Goal: Transaction & Acquisition: Purchase product/service

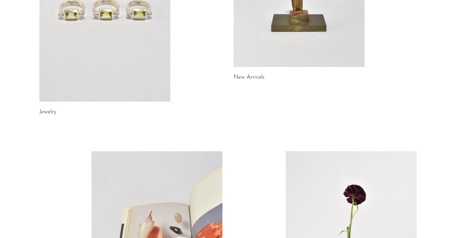
scroll to position [154, 0]
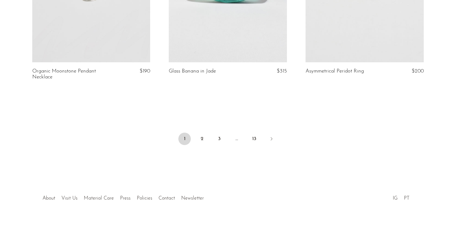
scroll to position [2287, 0]
click at [202, 135] on link "2" at bounding box center [202, 139] width 12 height 12
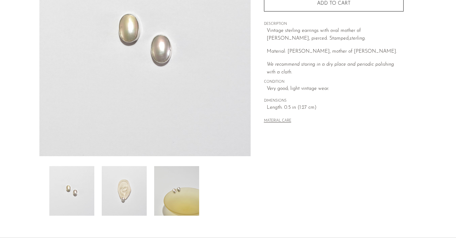
scroll to position [143, 0]
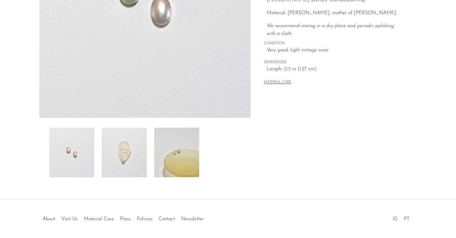
click at [133, 162] on img at bounding box center [124, 153] width 45 height 50
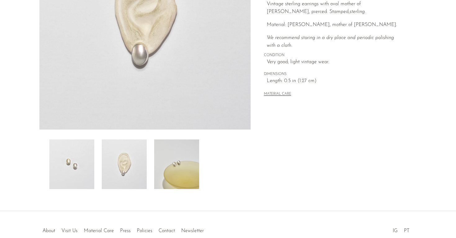
scroll to position [129, 0]
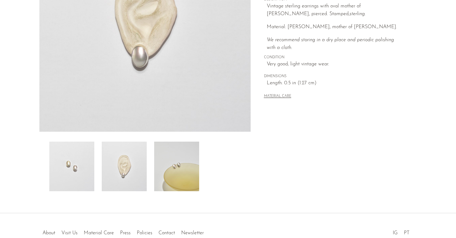
click at [53, 169] on img at bounding box center [71, 167] width 45 height 50
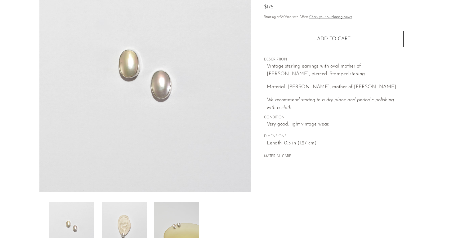
scroll to position [88, 0]
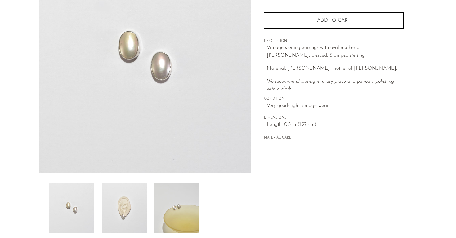
click at [176, 217] on img at bounding box center [176, 208] width 45 height 50
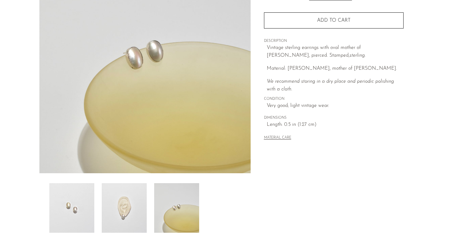
scroll to position [114, 0]
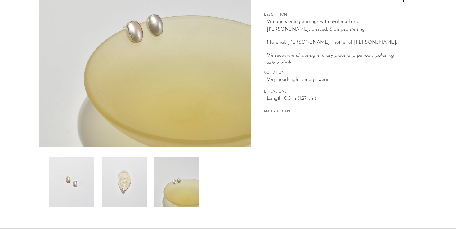
click at [85, 181] on img at bounding box center [71, 182] width 45 height 50
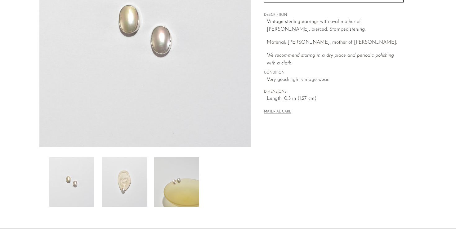
click at [132, 167] on img at bounding box center [124, 182] width 45 height 50
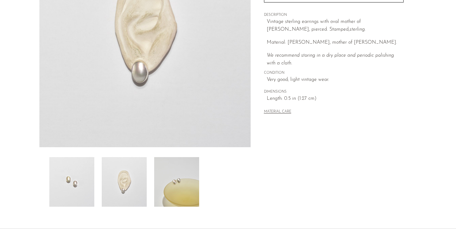
click at [182, 177] on img at bounding box center [176, 182] width 45 height 50
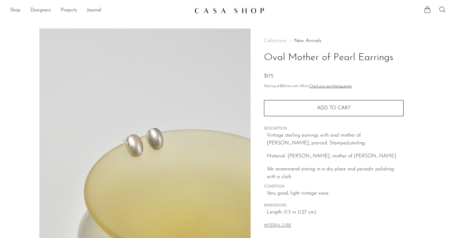
scroll to position [0, 0]
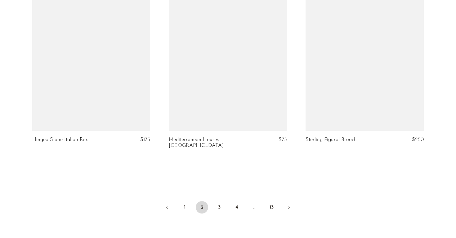
scroll to position [2220, 0]
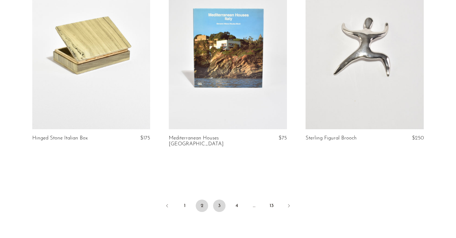
click at [218, 200] on link "3" at bounding box center [219, 206] width 12 height 12
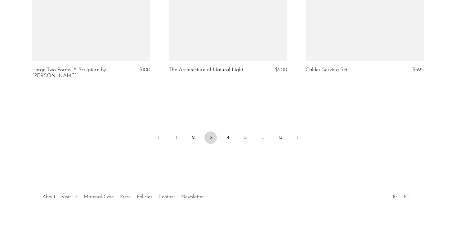
scroll to position [2287, 0]
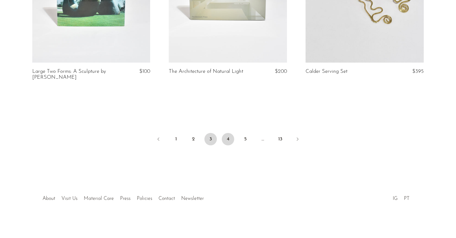
click at [229, 138] on link "4" at bounding box center [228, 139] width 12 height 12
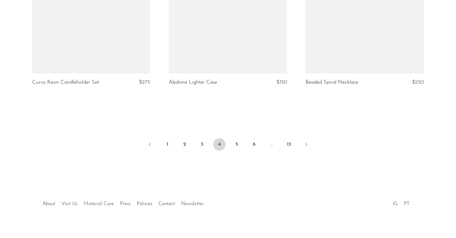
scroll to position [2276, 0]
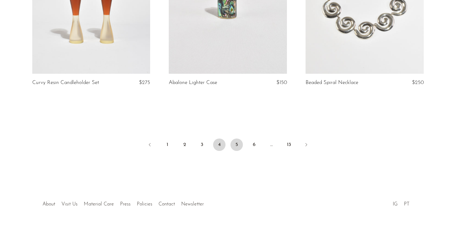
click at [235, 139] on link "5" at bounding box center [236, 145] width 12 height 12
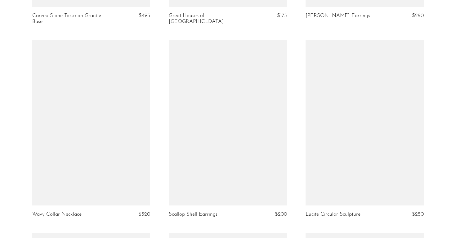
scroll to position [1771, 0]
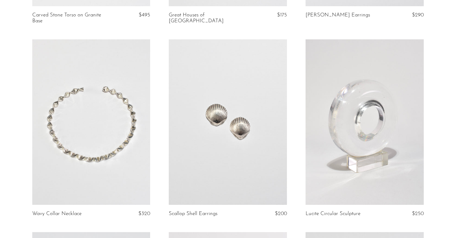
click at [89, 149] on link at bounding box center [91, 121] width 118 height 165
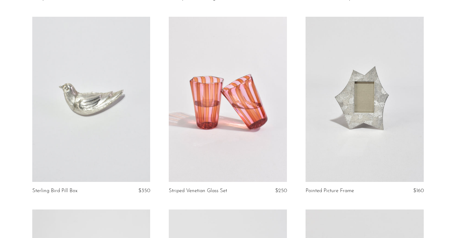
scroll to position [1995, 0]
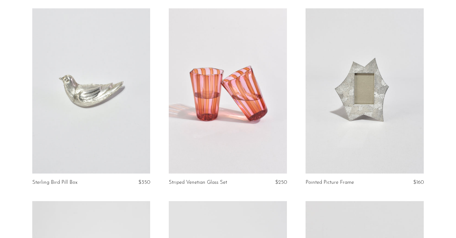
click at [83, 130] on link at bounding box center [91, 90] width 118 height 165
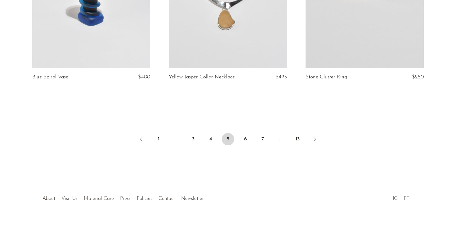
scroll to position [2293, 0]
click at [250, 139] on link "6" at bounding box center [245, 139] width 12 height 12
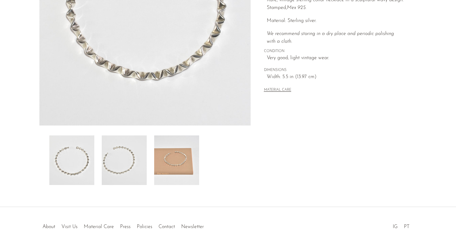
scroll to position [163, 0]
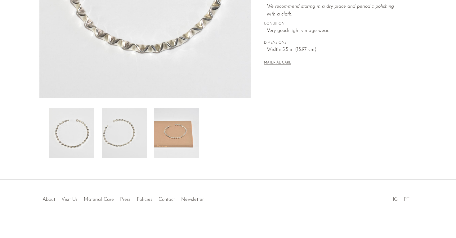
click at [177, 132] on img at bounding box center [176, 133] width 45 height 50
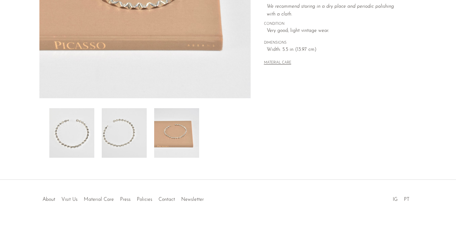
scroll to position [13, 0]
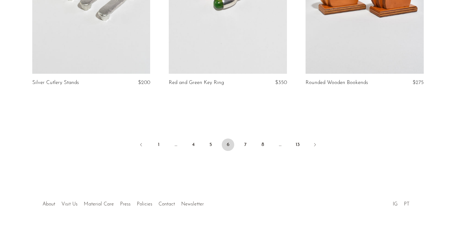
scroll to position [2287, 0]
click at [247, 139] on link "7" at bounding box center [245, 145] width 12 height 12
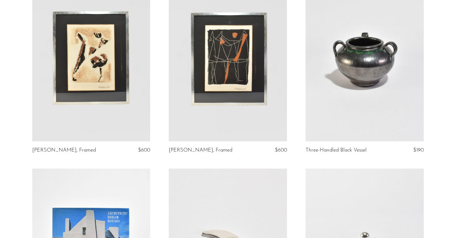
scroll to position [467, 0]
click at [195, 114] on link at bounding box center [228, 58] width 118 height 165
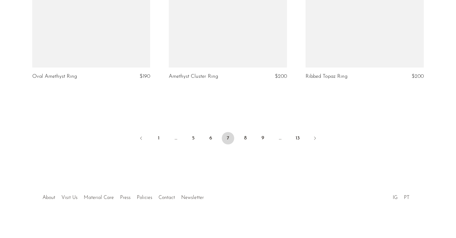
scroll to position [2276, 0]
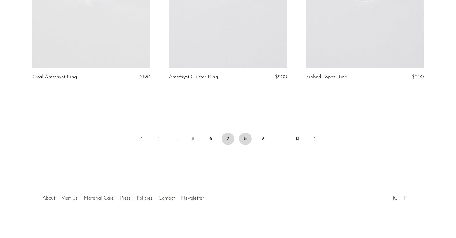
click at [247, 139] on link "8" at bounding box center [245, 139] width 12 height 12
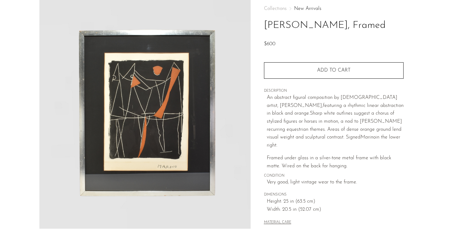
scroll to position [34, 0]
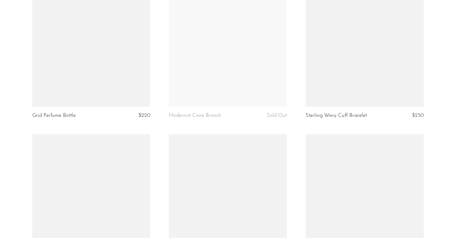
scroll to position [1017, 0]
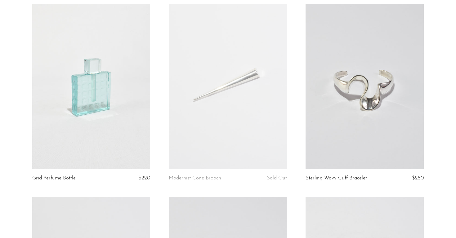
click at [371, 114] on link at bounding box center [365, 86] width 118 height 165
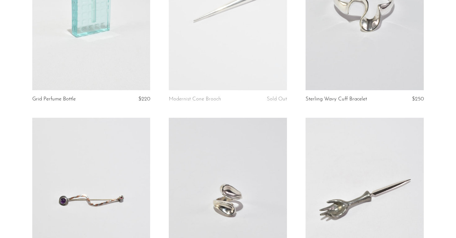
scroll to position [1175, 0]
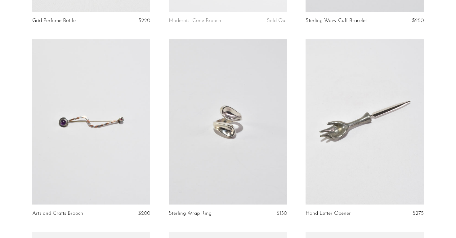
click at [14, 146] on section "Modernist Jewelry Box $250 Noa Noa $125 Bronze Torso Sculpture $550 Hartung" at bounding box center [228, 42] width 456 height 2320
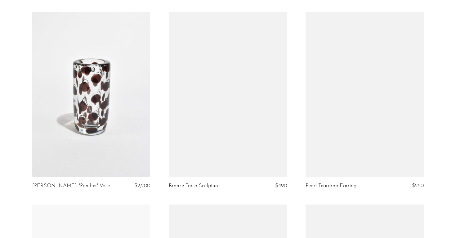
scroll to position [1782, 0]
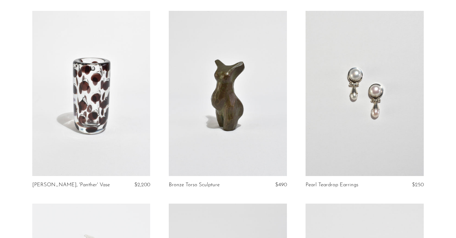
click at [159, 120] on article "Saara Hopea, 'Panther' Vase $2,200" at bounding box center [91, 107] width 137 height 193
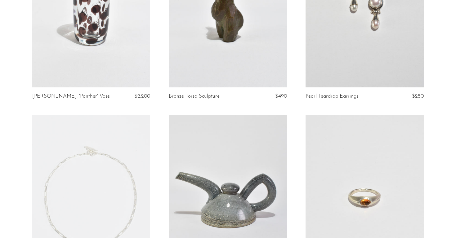
scroll to position [1848, 0]
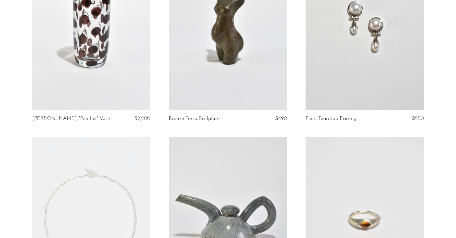
click at [224, 65] on link at bounding box center [228, 26] width 118 height 165
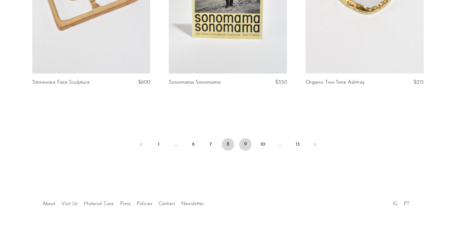
scroll to position [2276, 0]
click at [248, 139] on link "9" at bounding box center [245, 145] width 12 height 12
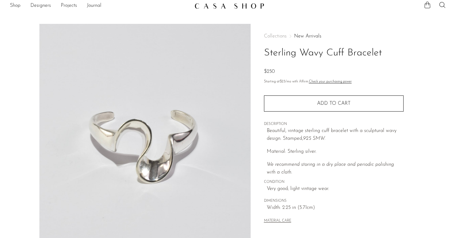
scroll to position [5, 0]
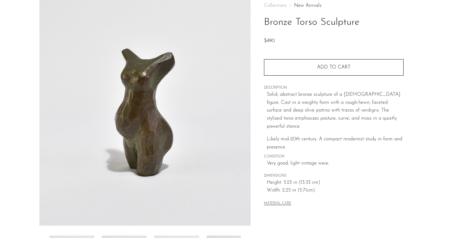
scroll to position [36, 0]
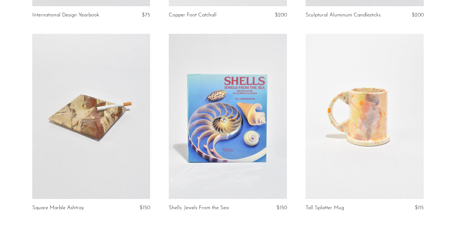
scroll to position [2204, 0]
